Goal: Task Accomplishment & Management: Manage account settings

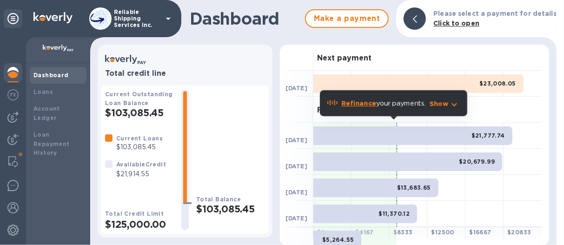
click at [348, 104] on b "Refinance" at bounding box center [358, 102] width 35 height 7
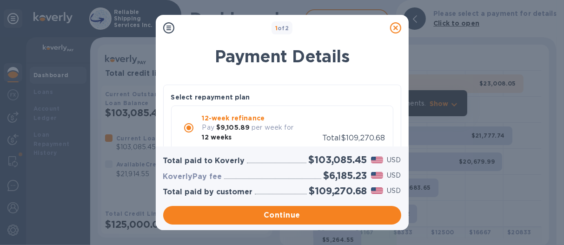
click at [394, 28] on icon at bounding box center [395, 27] width 11 height 11
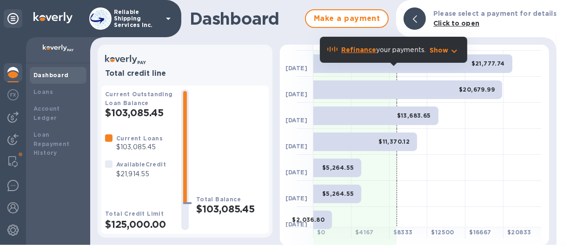
scroll to position [93, 0]
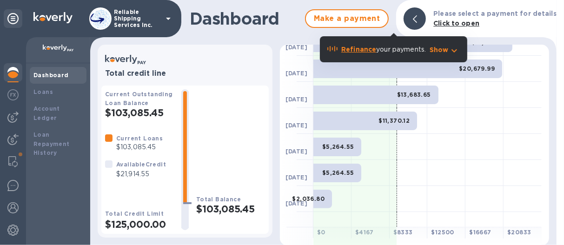
click at [400, 92] on b "$13,683.65" at bounding box center [414, 94] width 34 height 7
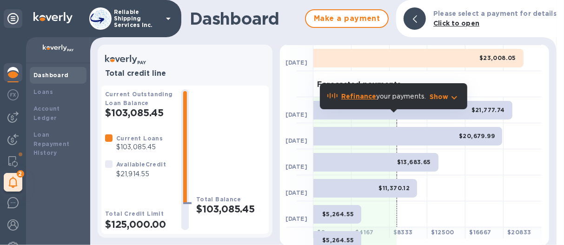
scroll to position [46, 0]
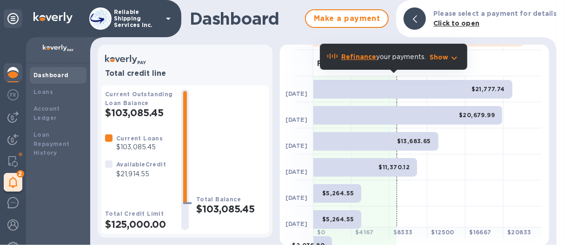
click at [353, 54] on b "Refinance" at bounding box center [358, 56] width 35 height 7
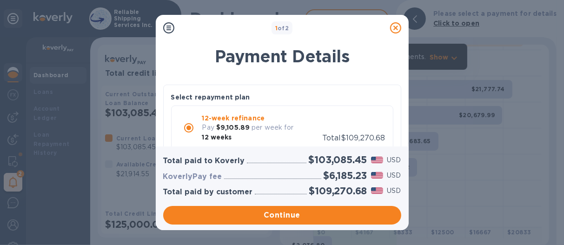
click at [377, 176] on img at bounding box center [377, 175] width 13 height 7
click at [263, 129] on p "per week for" at bounding box center [272, 128] width 42 height 10
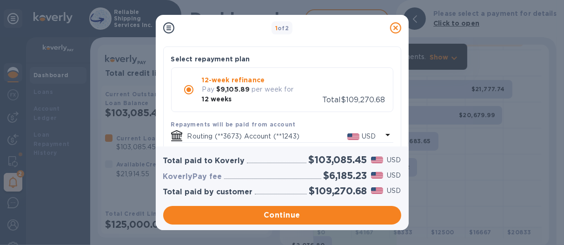
scroll to position [76, 0]
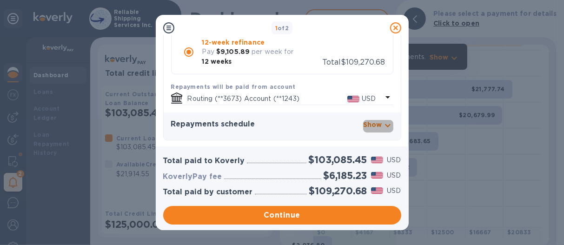
click at [372, 121] on p "Show" at bounding box center [372, 124] width 19 height 9
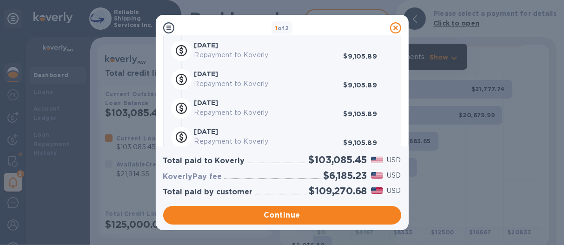
scroll to position [308, 0]
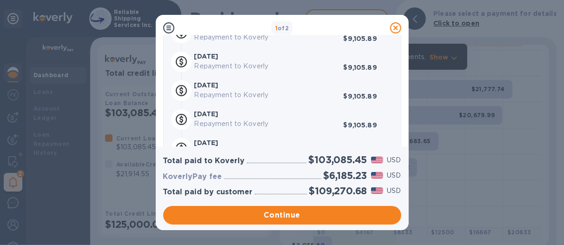
click at [518, 33] on div "1 of 2 Payment Details Select repayment plan 12-week refinance Pay $9,105.89 pe…" at bounding box center [282, 122] width 564 height 245
click at [517, 31] on div "1 of 2 Payment Details Select repayment plan 12-week refinance Pay $9,105.89 pe…" at bounding box center [282, 122] width 564 height 245
click at [397, 29] on icon at bounding box center [395, 27] width 11 height 11
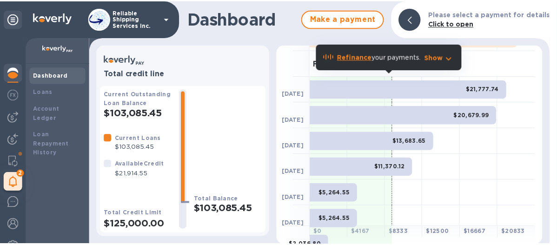
scroll to position [93, 0]
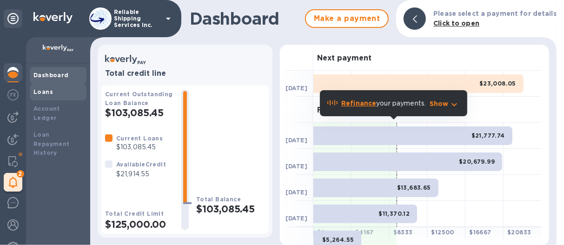
click at [37, 91] on b "Loans" at bounding box center [43, 91] width 20 height 7
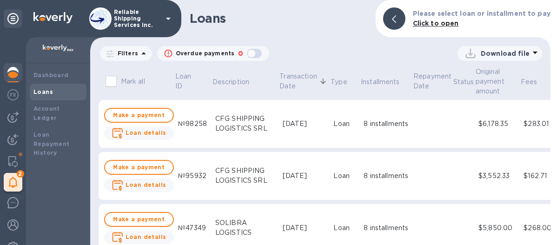
click at [363, 124] on div "8 installments" at bounding box center [385, 124] width 45 height 10
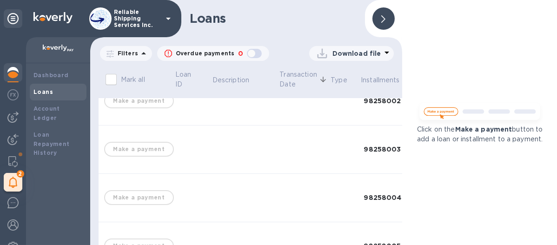
scroll to position [139, 0]
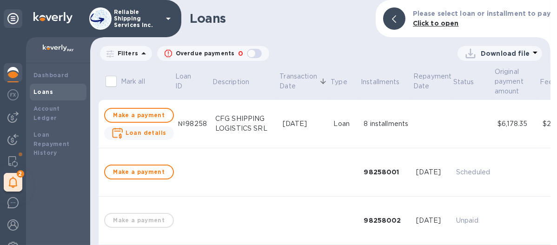
click at [184, 124] on div "№98258" at bounding box center [193, 124] width 30 height 10
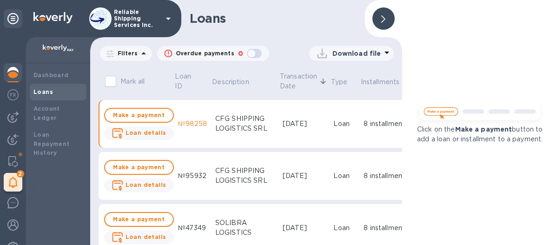
click at [244, 122] on div "CFG SHIPPING LOGISTICS SRL" at bounding box center [245, 124] width 60 height 20
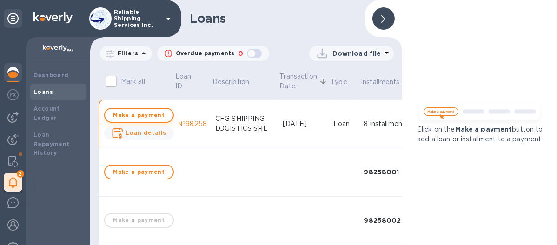
click at [149, 109] on button "Make a payment" at bounding box center [139, 115] width 70 height 15
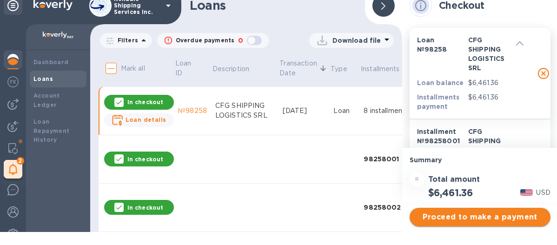
scroll to position [7, 0]
